Goal: Navigation & Orientation: Go to known website

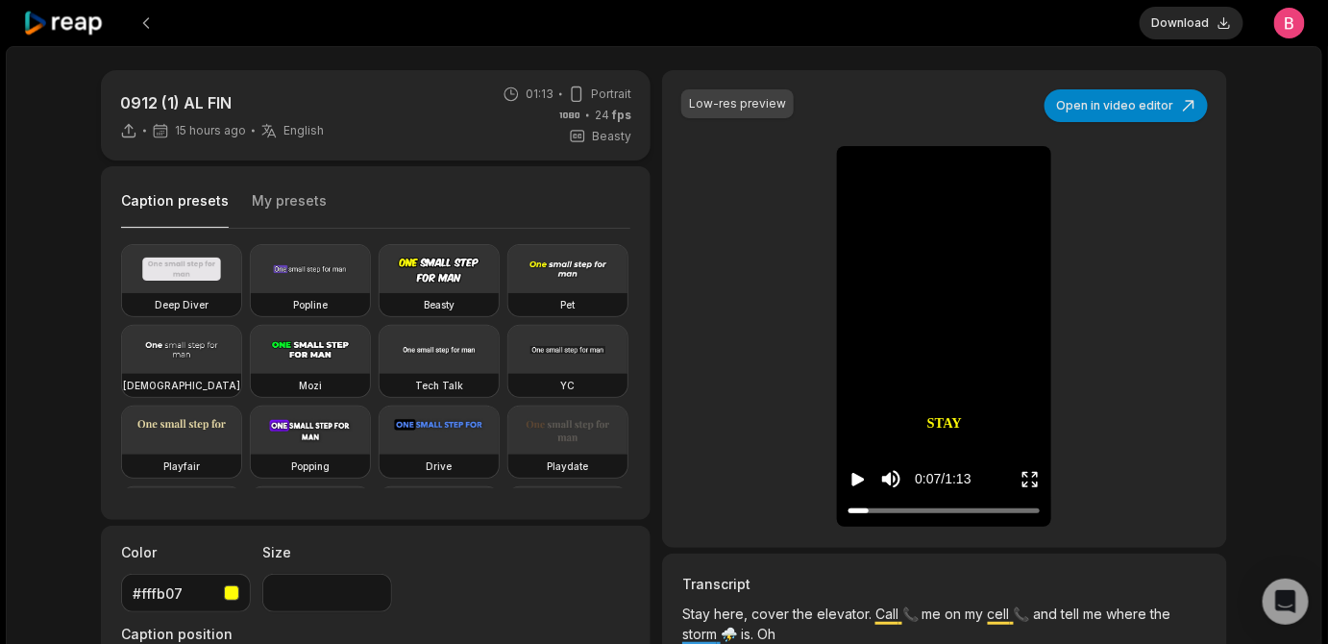
click at [95, 34] on icon at bounding box center [64, 24] width 82 height 26
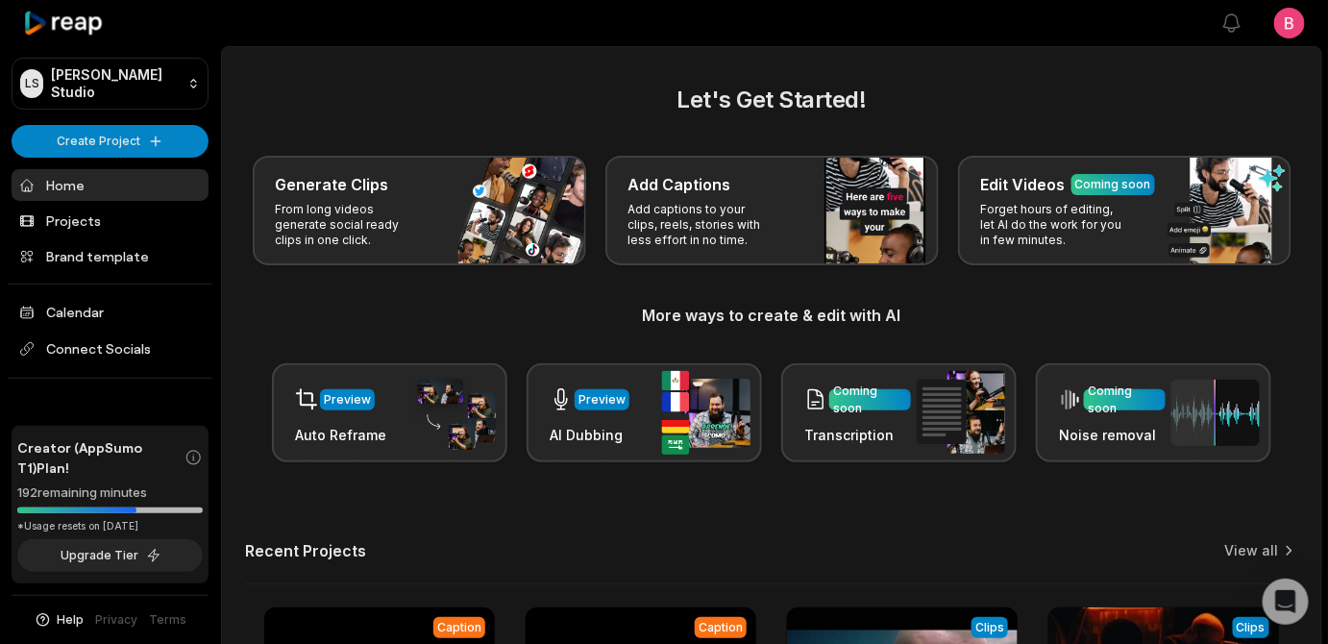
scroll to position [635, 0]
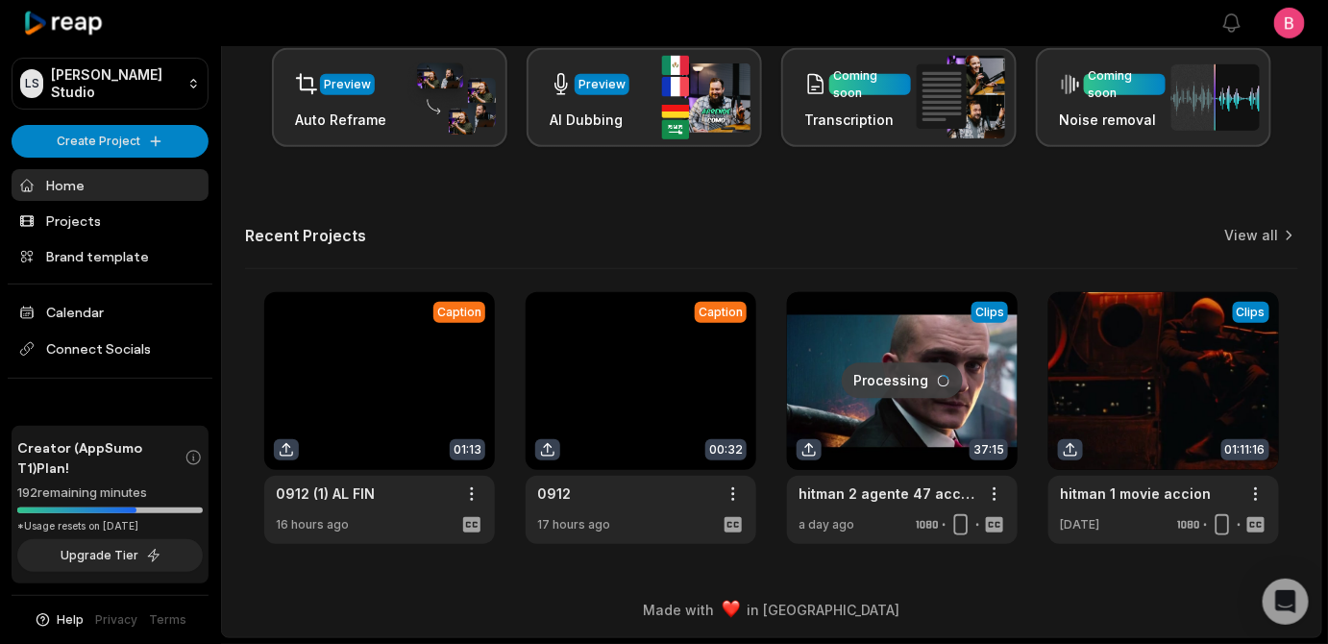
click at [904, 344] on link at bounding box center [902, 418] width 231 height 252
